Goal: Transaction & Acquisition: Book appointment/travel/reservation

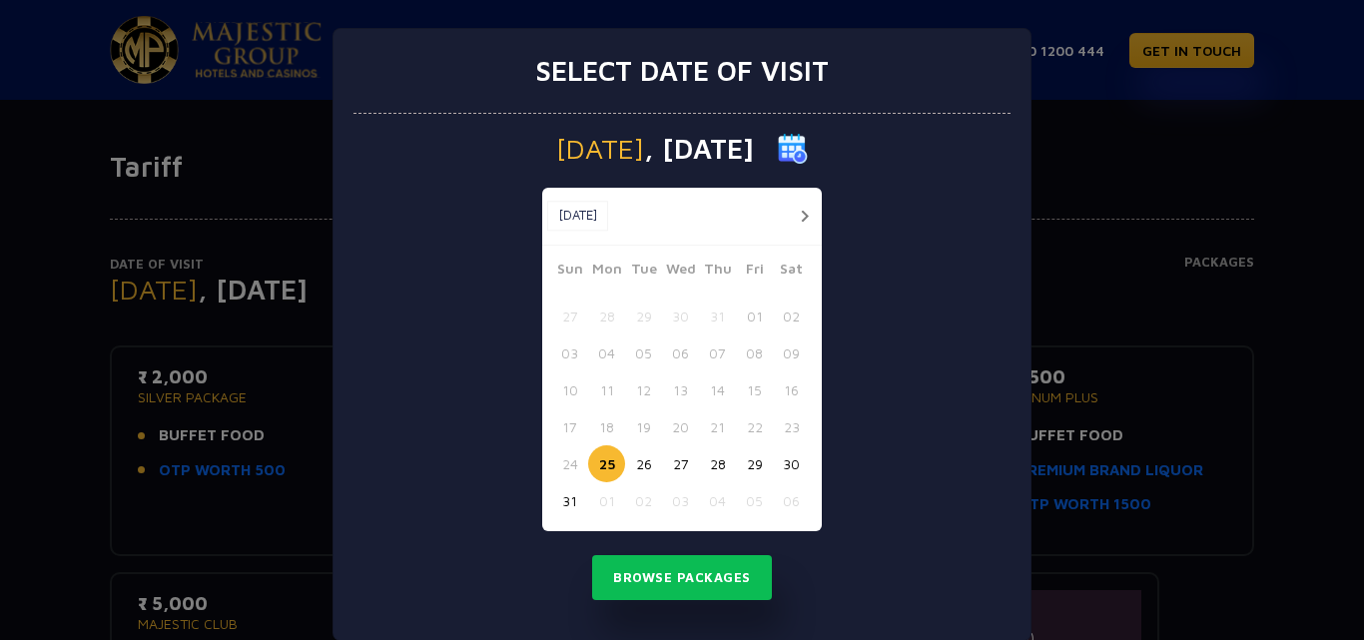
click at [714, 465] on button "28" at bounding box center [717, 463] width 37 height 37
click at [679, 576] on button "Browse Packages" at bounding box center [682, 578] width 180 height 46
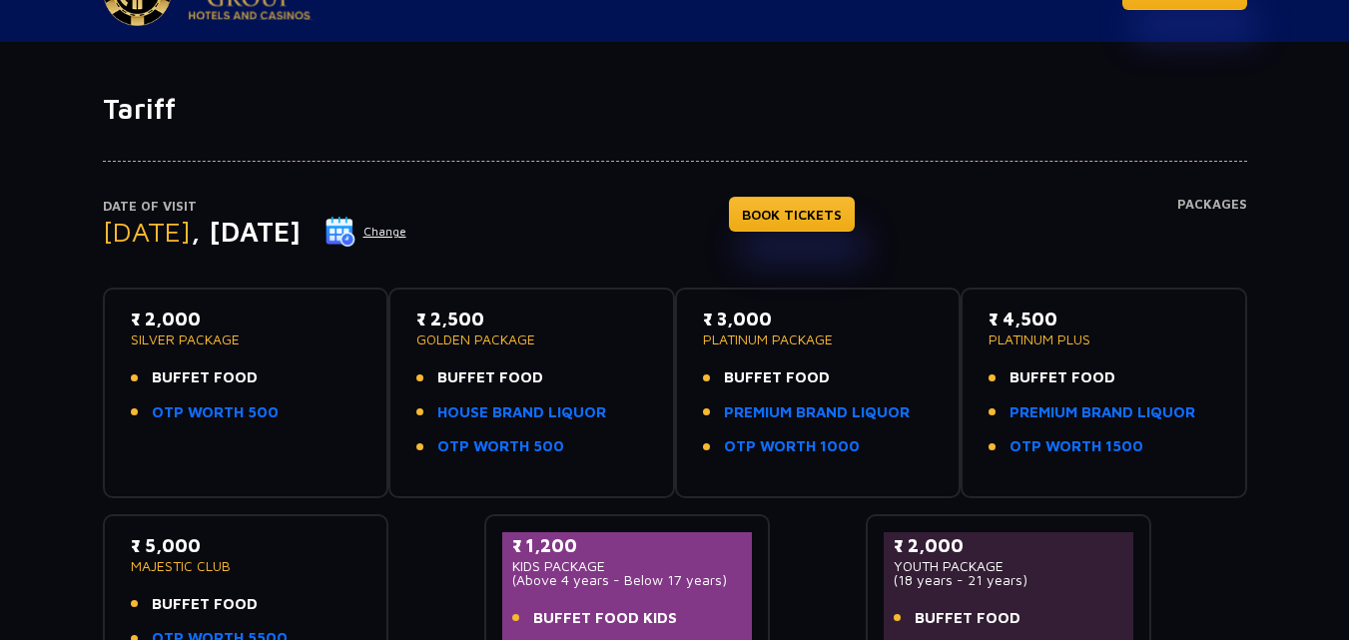
scroll to position [200, 0]
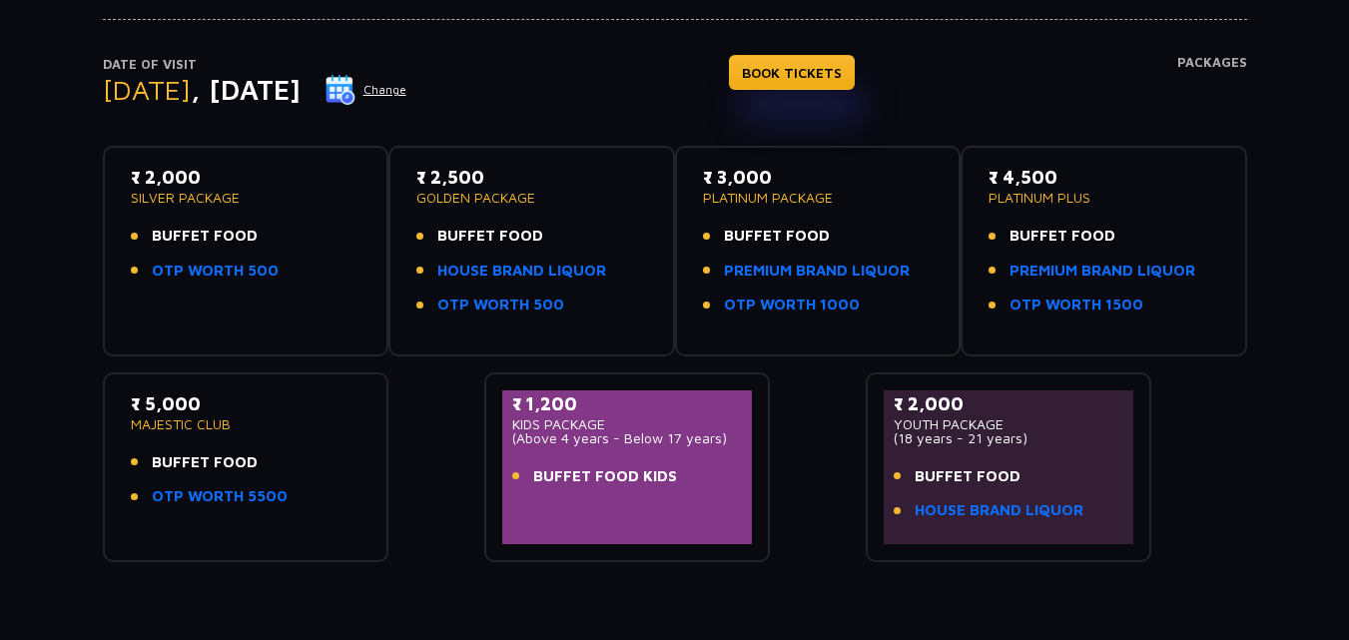
click at [408, 90] on button "Change" at bounding box center [366, 90] width 83 height 32
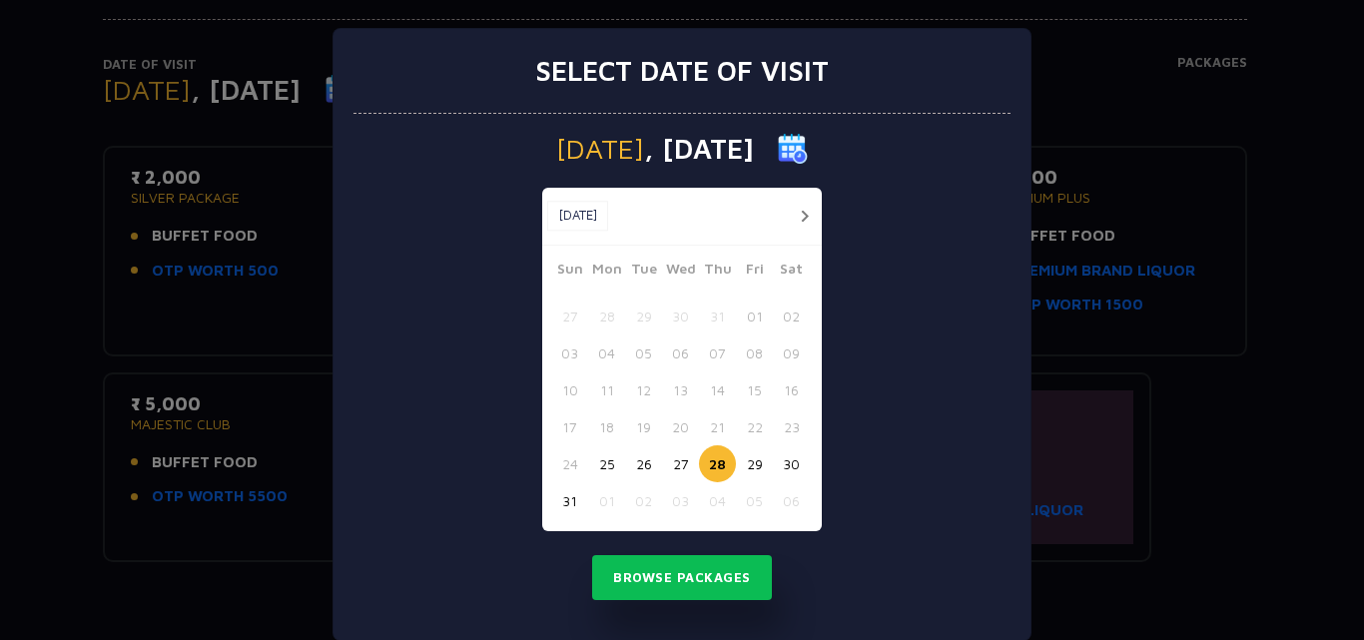
click at [604, 462] on button "25" at bounding box center [606, 463] width 37 height 37
click at [691, 566] on button "Browse Packages" at bounding box center [682, 578] width 180 height 46
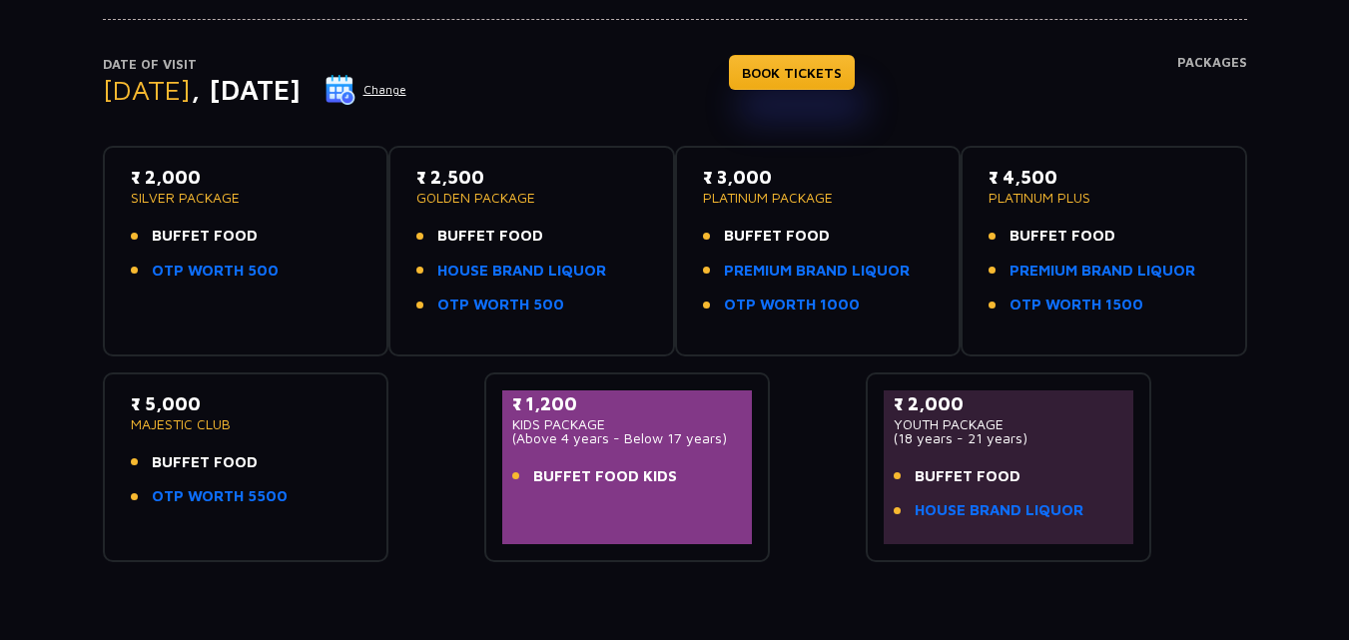
click at [408, 92] on button "Change" at bounding box center [366, 90] width 83 height 32
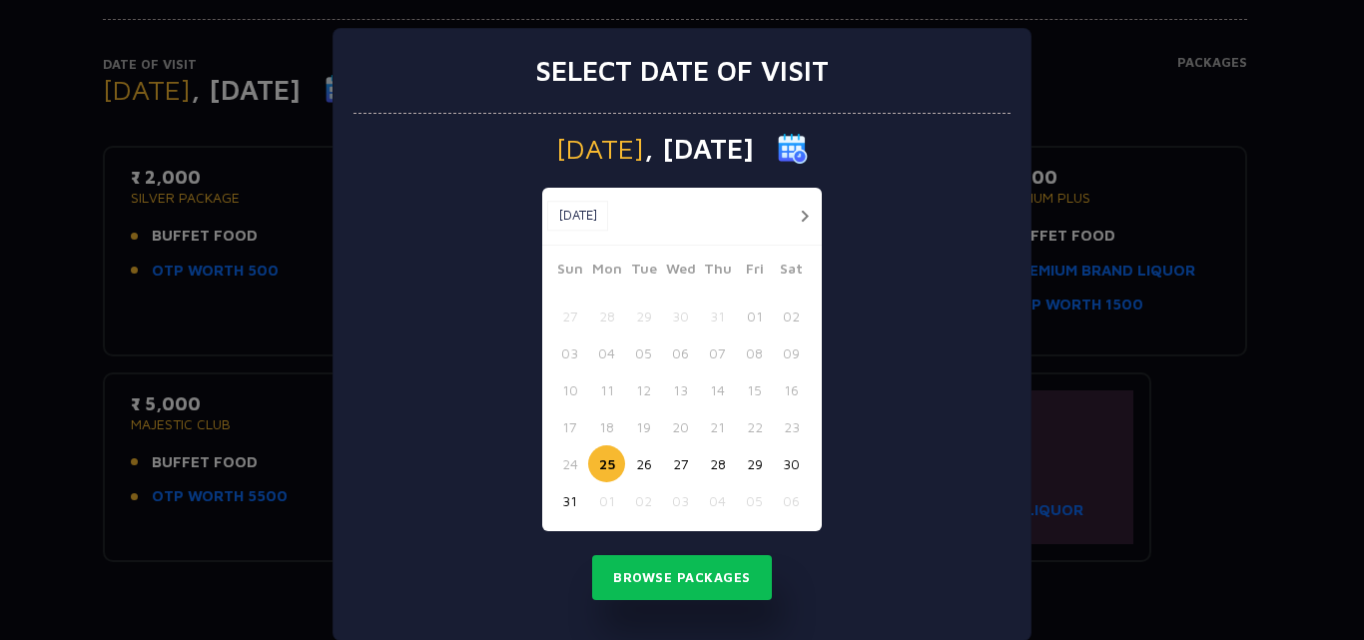
click at [559, 499] on button "31" at bounding box center [569, 500] width 37 height 37
click at [684, 594] on button "Browse Packages" at bounding box center [682, 578] width 180 height 46
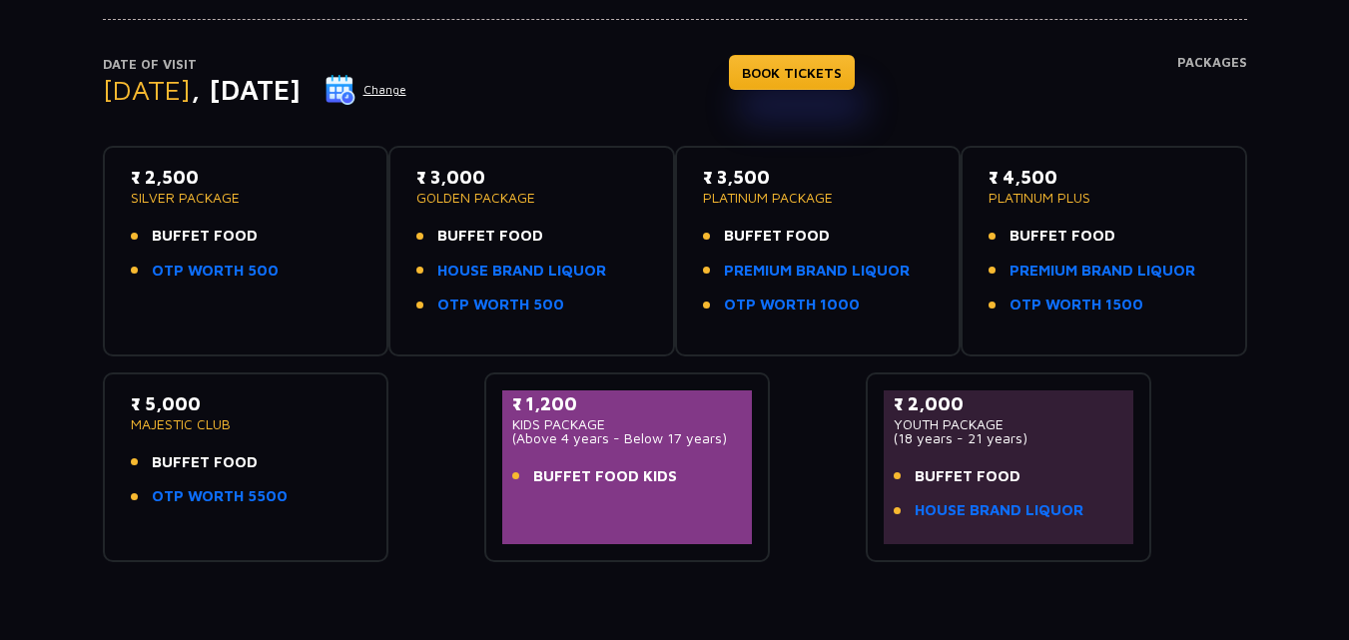
click at [408, 94] on button "Change" at bounding box center [366, 90] width 83 height 32
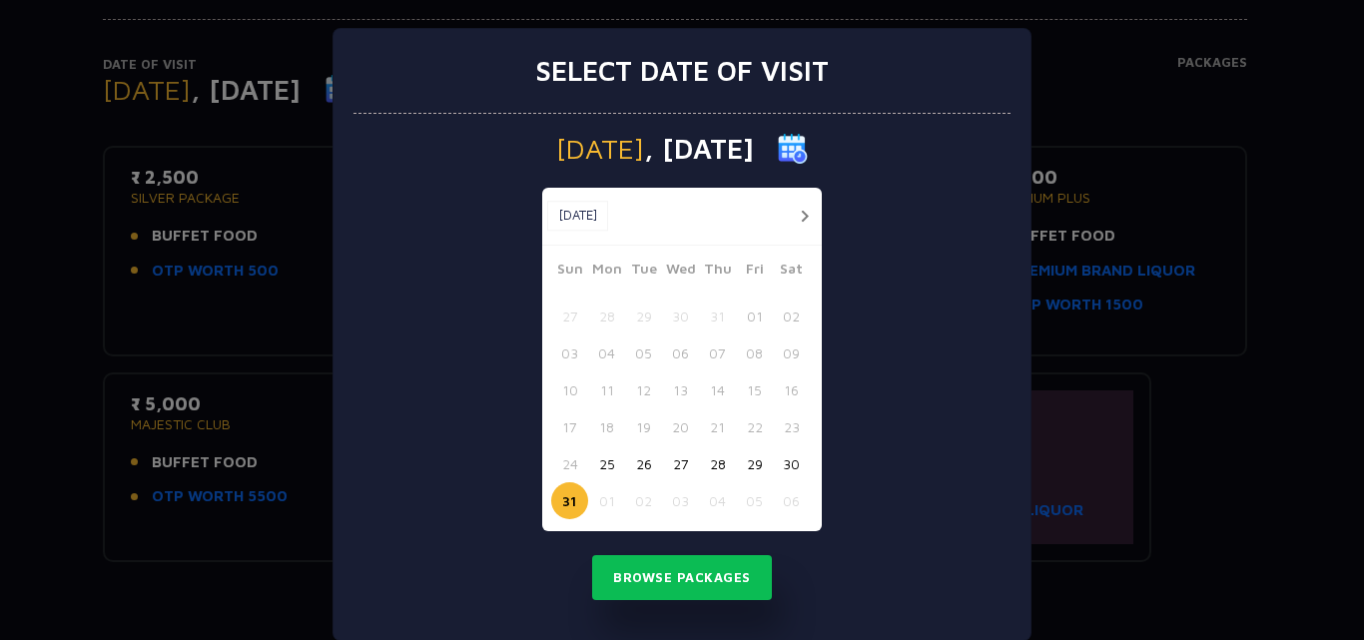
click at [745, 470] on button "29" at bounding box center [754, 463] width 37 height 37
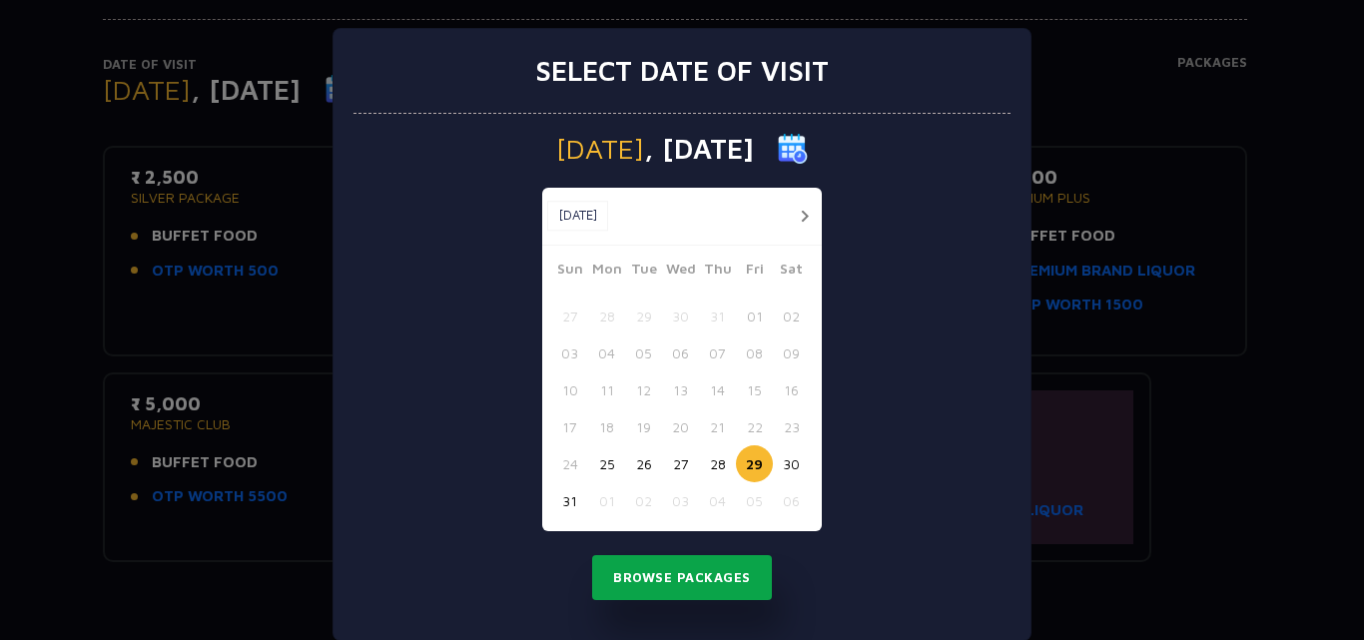
click at [720, 567] on button "Browse Packages" at bounding box center [682, 578] width 180 height 46
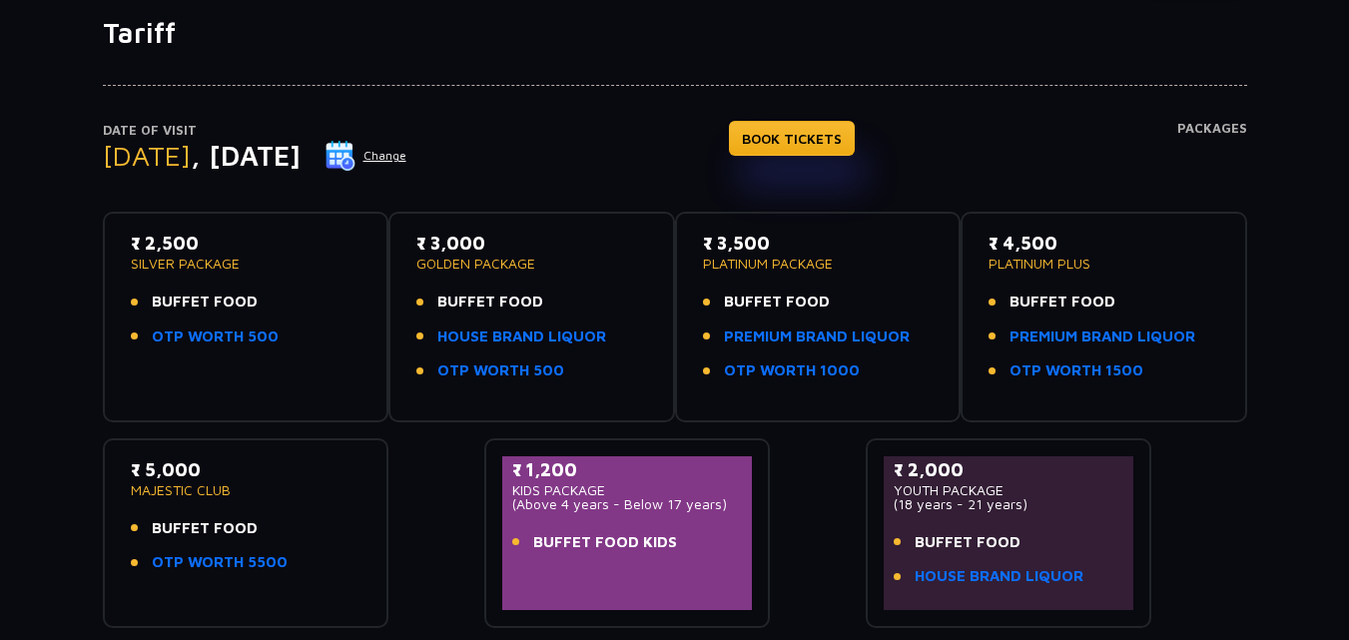
scroll to position [100, 0]
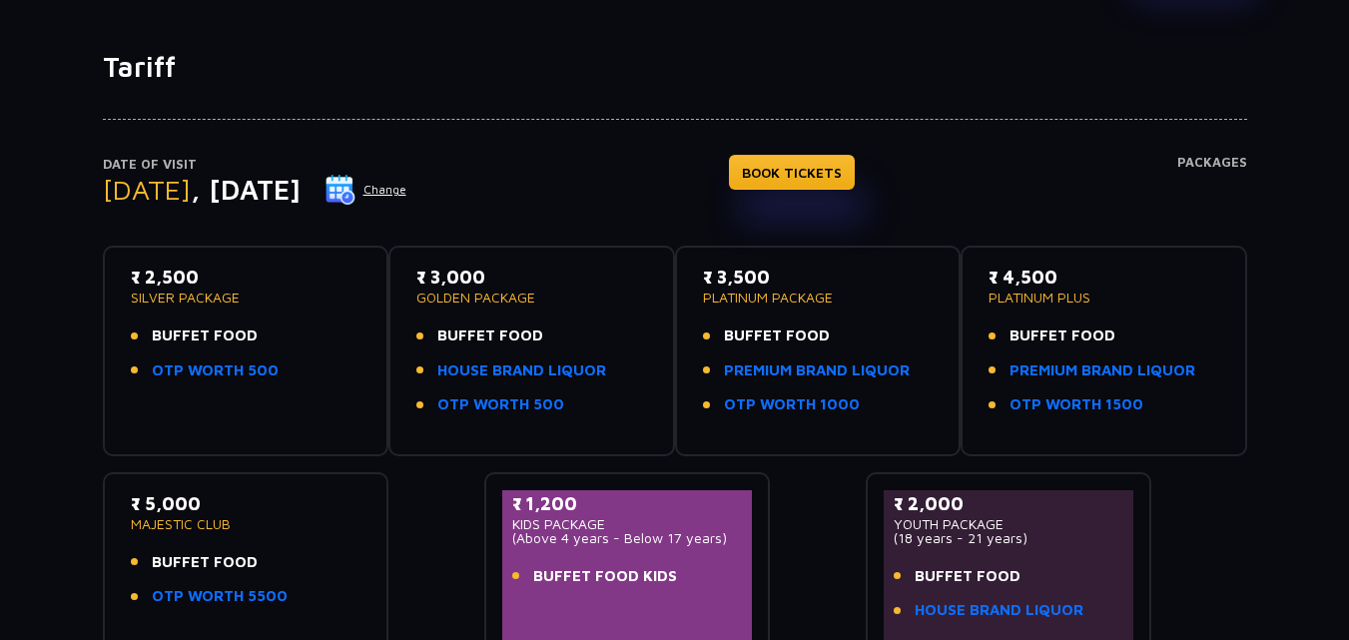
click at [782, 338] on span "BUFFET FOOD" at bounding box center [777, 336] width 106 height 23
click at [797, 367] on link "PREMIUM BRAND LIQUOR" at bounding box center [817, 371] width 186 height 23
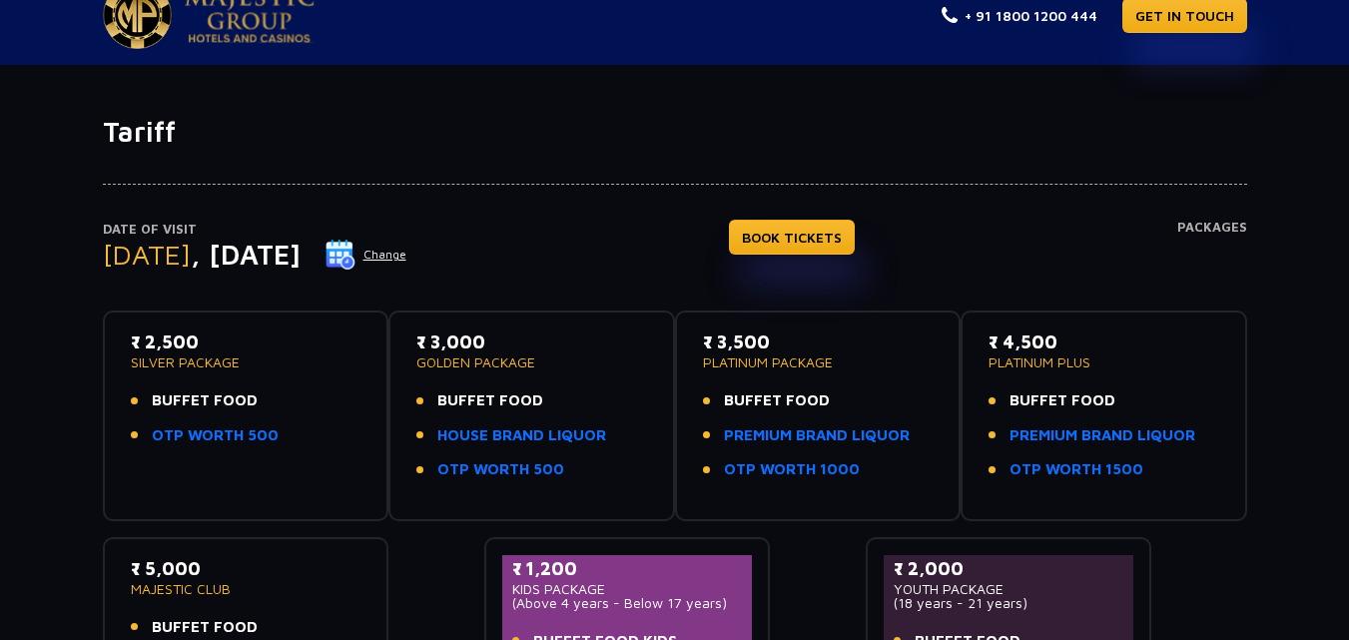
scroll to position [0, 0]
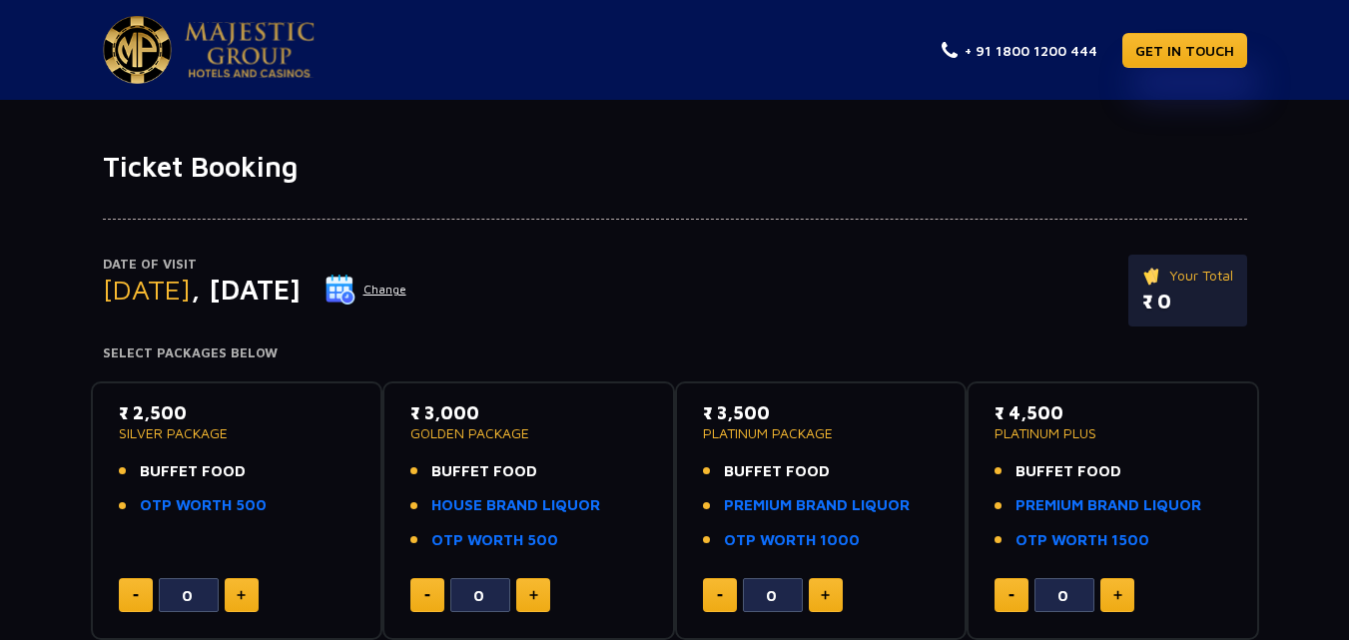
click at [1030, 423] on p "₹ 4,500" at bounding box center [1113, 413] width 237 height 27
click at [799, 444] on div "₹ 3,500 PLATINUM PACKAGE BUFFET FOOD PREMIUM BRAND LIQUOR OTP WORTH 1000" at bounding box center [821, 482] width 237 height 165
click at [817, 595] on button at bounding box center [826, 595] width 34 height 34
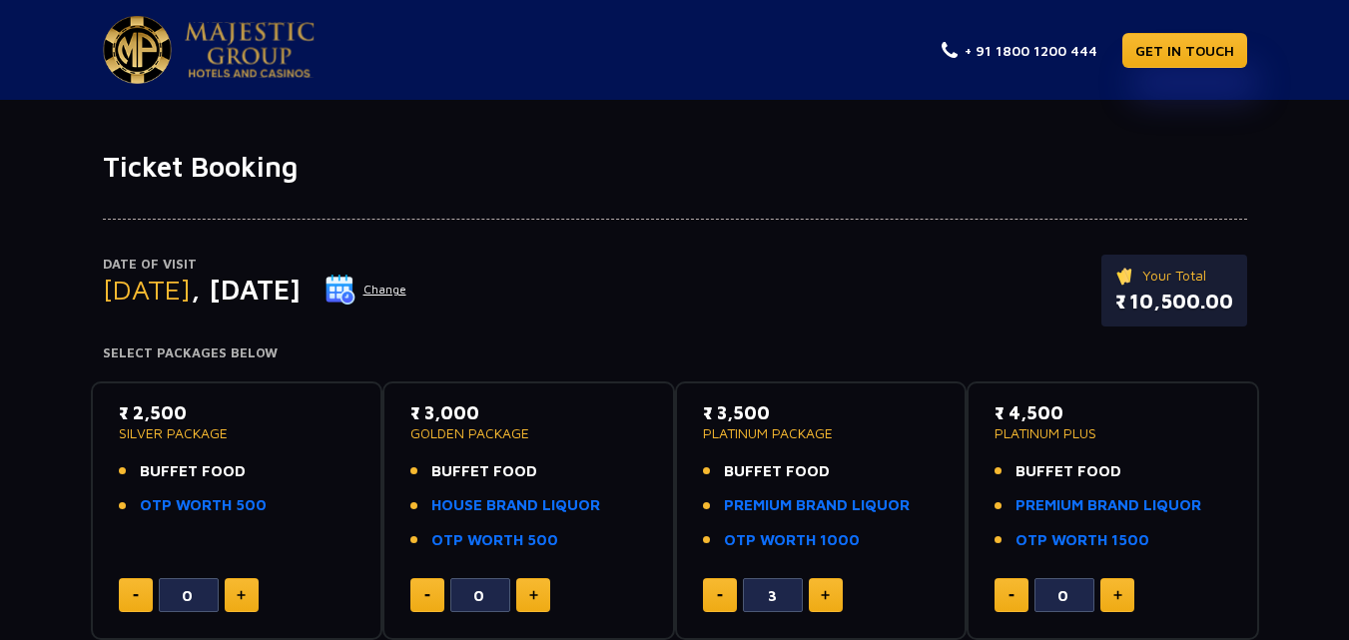
click at [817, 595] on button at bounding box center [826, 595] width 34 height 34
click at [834, 595] on button at bounding box center [826, 595] width 34 height 34
click at [723, 600] on button at bounding box center [720, 595] width 34 height 34
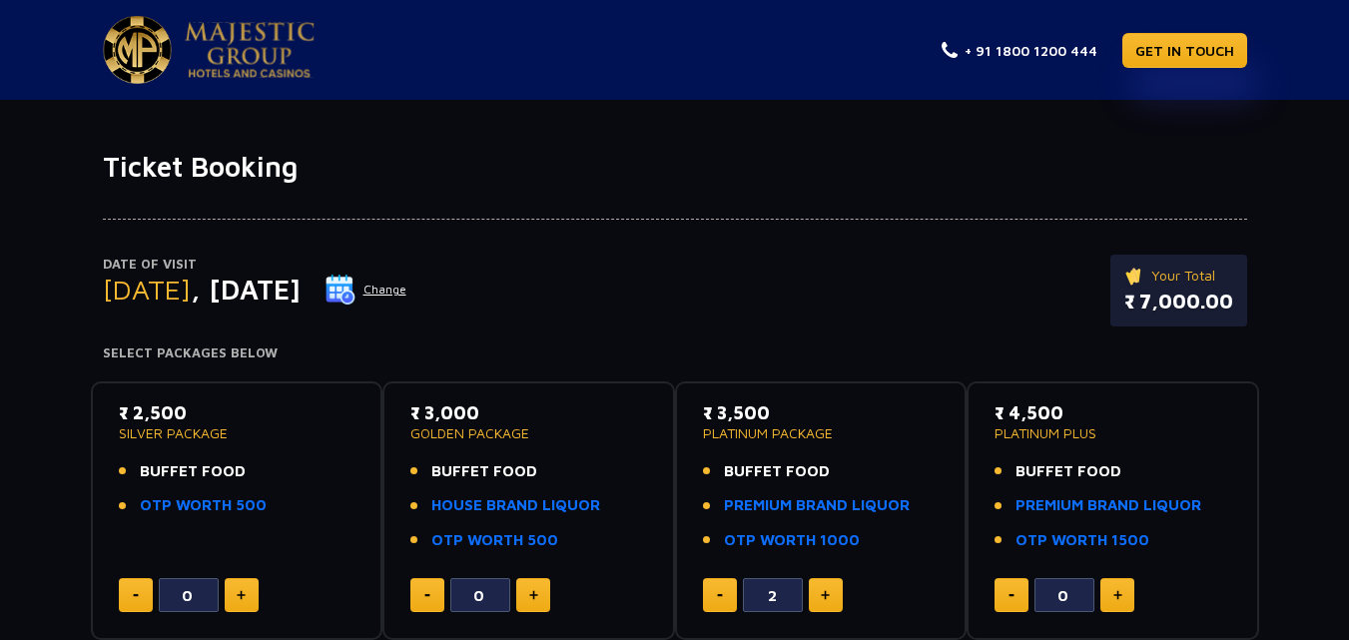
click at [723, 600] on button at bounding box center [720, 595] width 34 height 34
type input "0"
click at [1165, 55] on link "GET IN TOUCH" at bounding box center [1185, 50] width 125 height 35
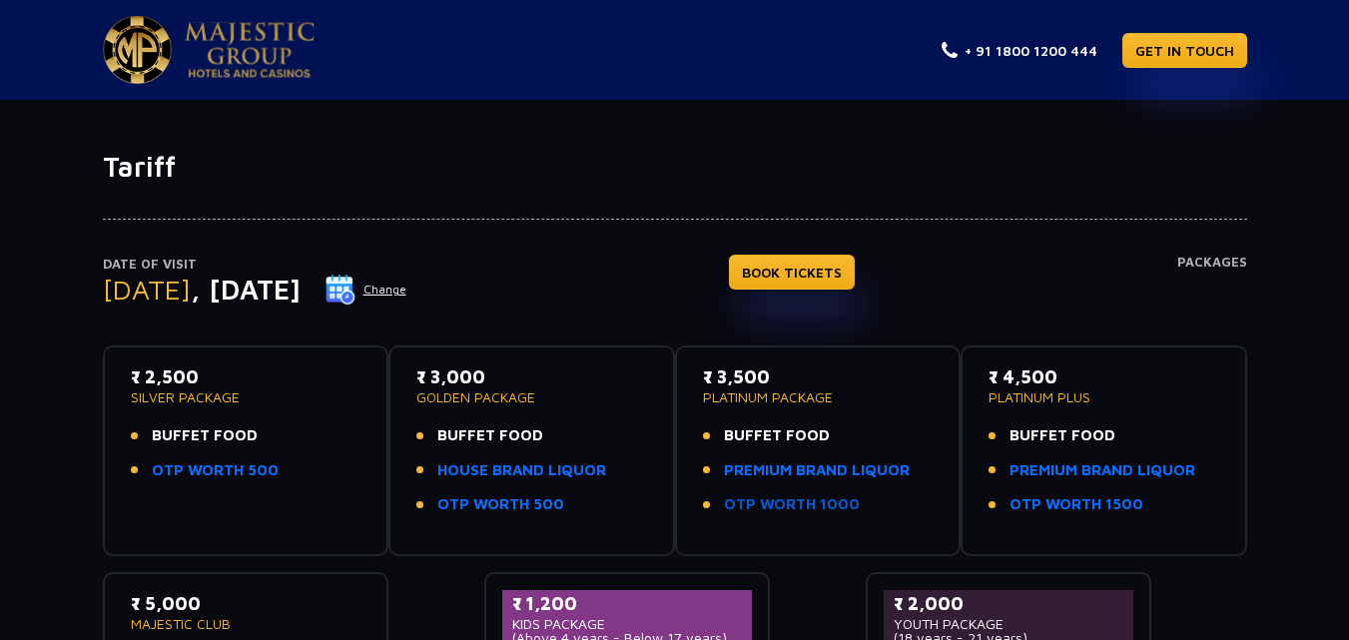
click at [811, 504] on link "OTP WORTH 1000" at bounding box center [792, 504] width 136 height 23
